Goal: Transaction & Acquisition: Download file/media

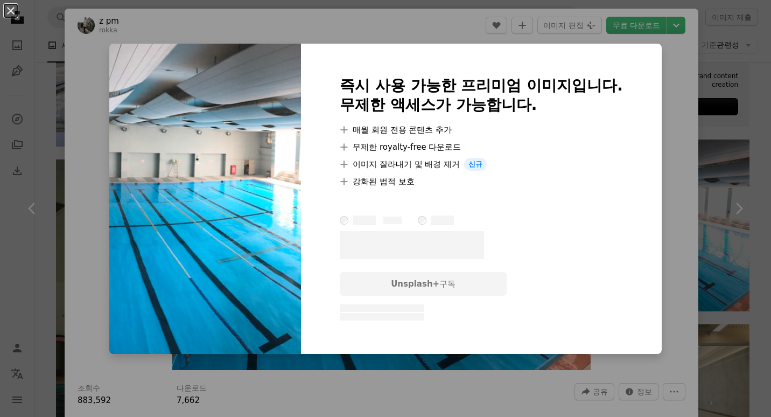
scroll to position [430, 0]
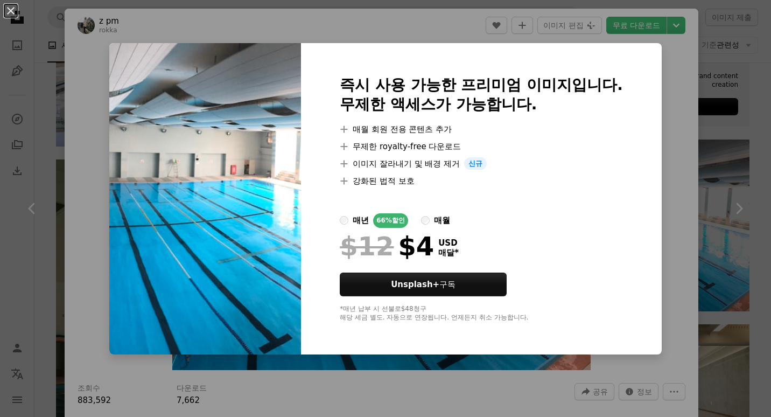
click at [685, 134] on div "An X shape 즉시 사용 가능한 프리미엄 이미지입니다. 무제한 액세스가 가능합니다. A plus sign 매월 회원 전용 콘텐츠 추가 A…" at bounding box center [385, 208] width 771 height 417
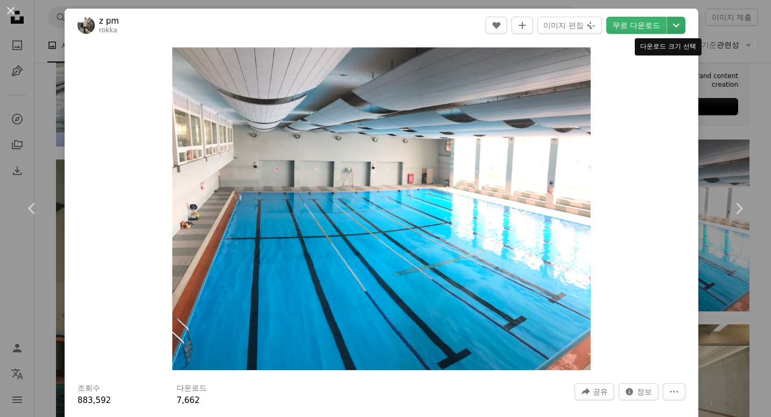
click at [667, 26] on icon "Chevron down" at bounding box center [675, 25] width 17 height 13
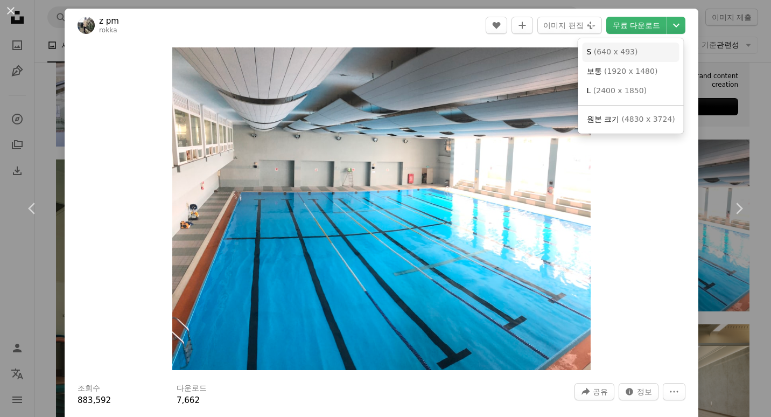
click at [630, 51] on span "( 640 x 493 )" at bounding box center [616, 51] width 44 height 9
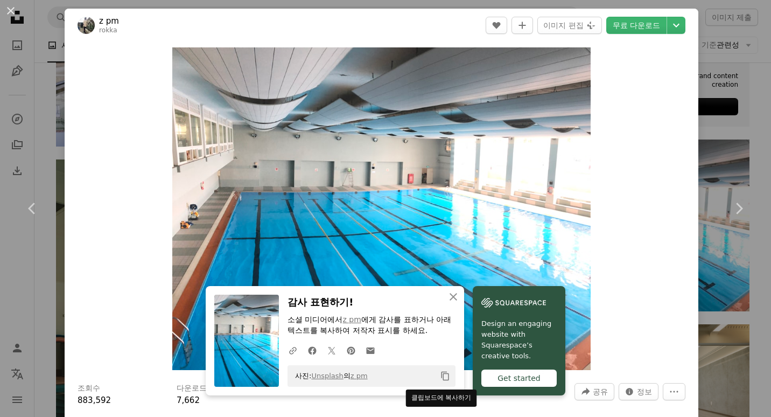
click at [440, 374] on icon "Copy content" at bounding box center [445, 376] width 10 height 10
